Goal: Transaction & Acquisition: Purchase product/service

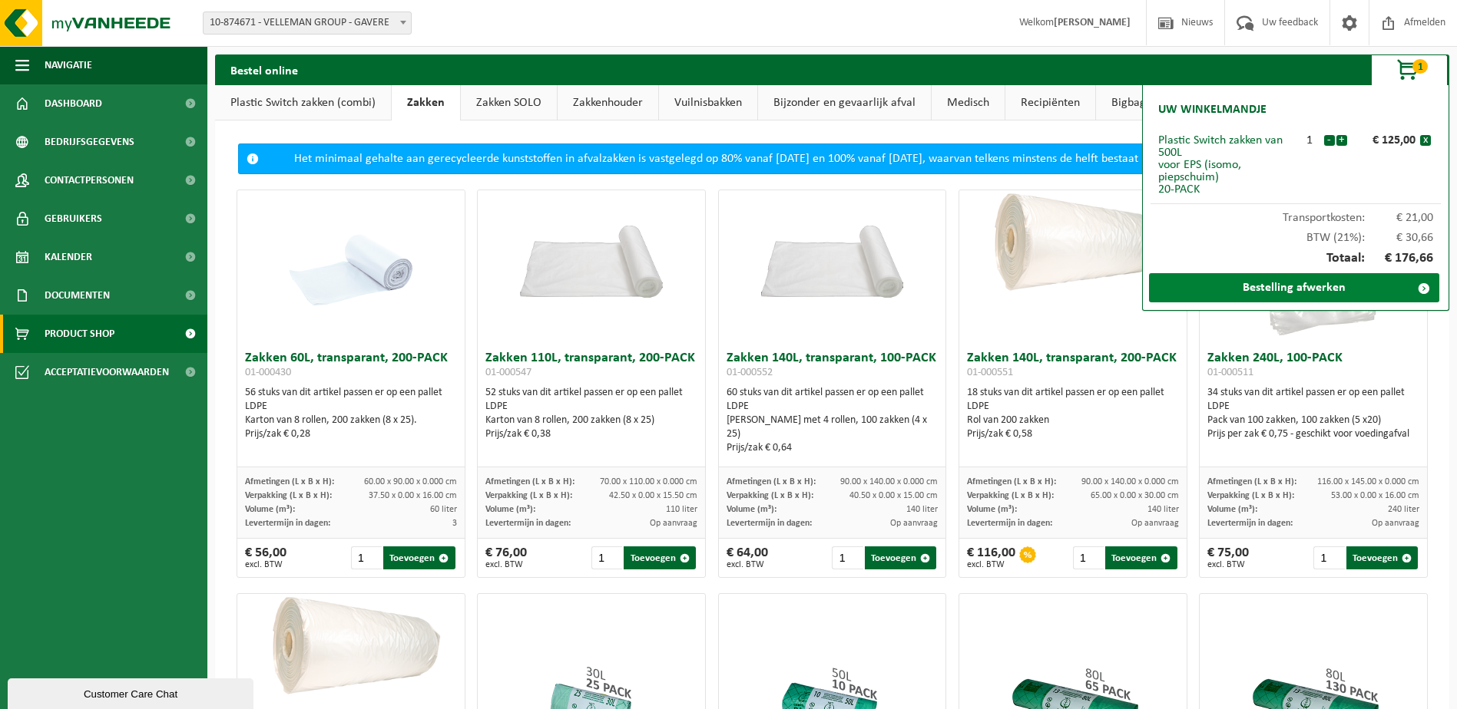
click at [1316, 292] on link "Bestelling afwerken" at bounding box center [1294, 287] width 290 height 29
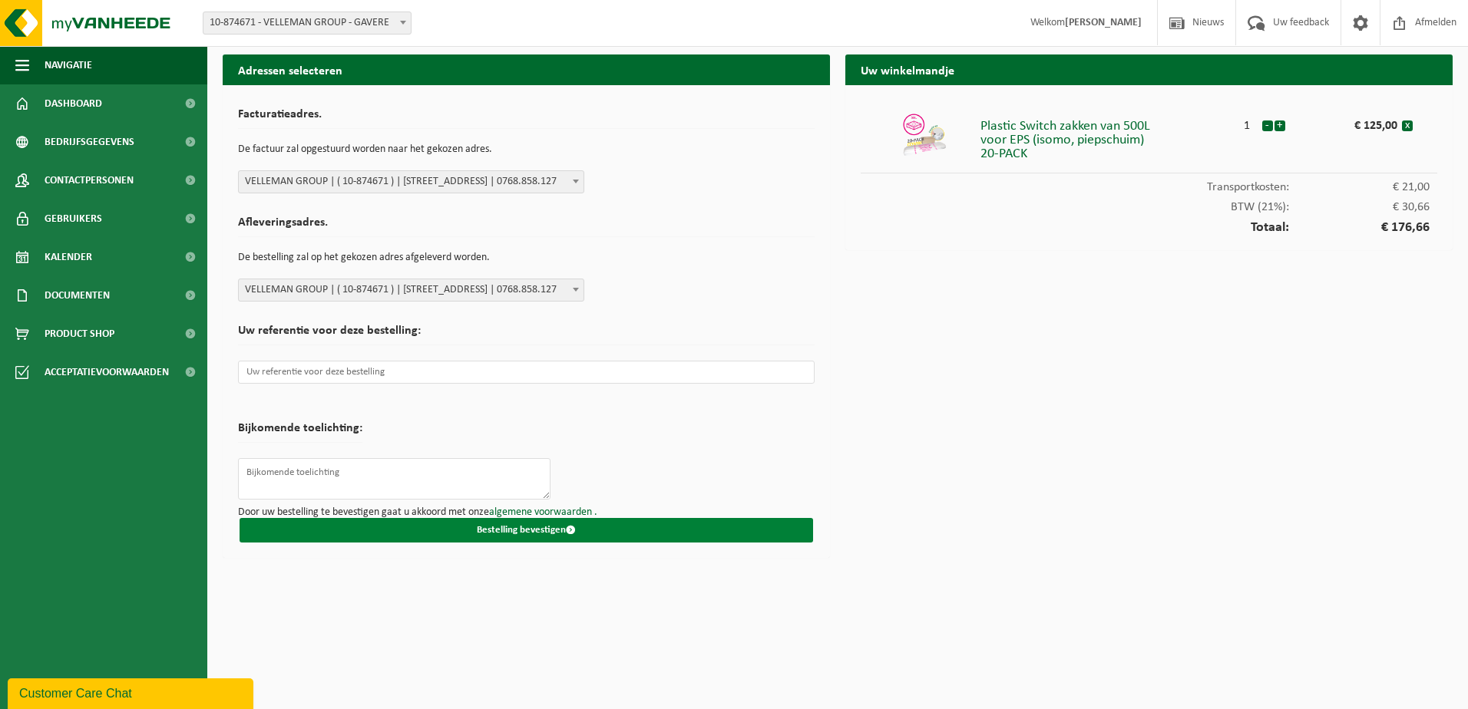
click at [522, 534] on button "Bestelling bevestigen" at bounding box center [527, 530] width 574 height 25
